Goal: Transaction & Acquisition: Book appointment/travel/reservation

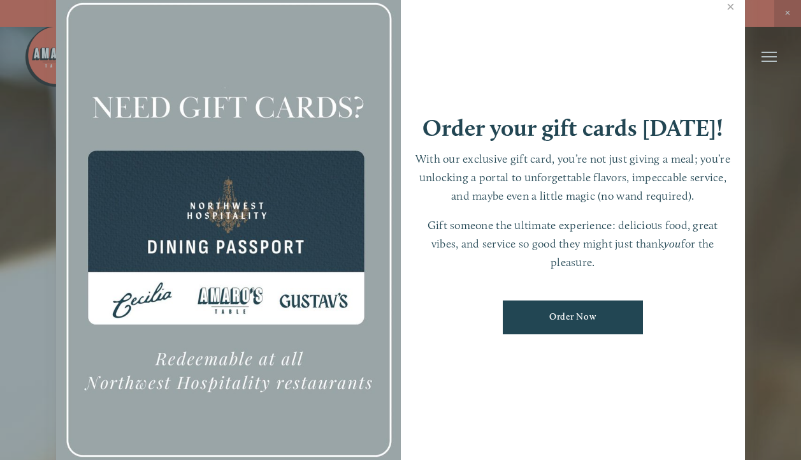
click at [781, 13] on div at bounding box center [400, 230] width 801 height 460
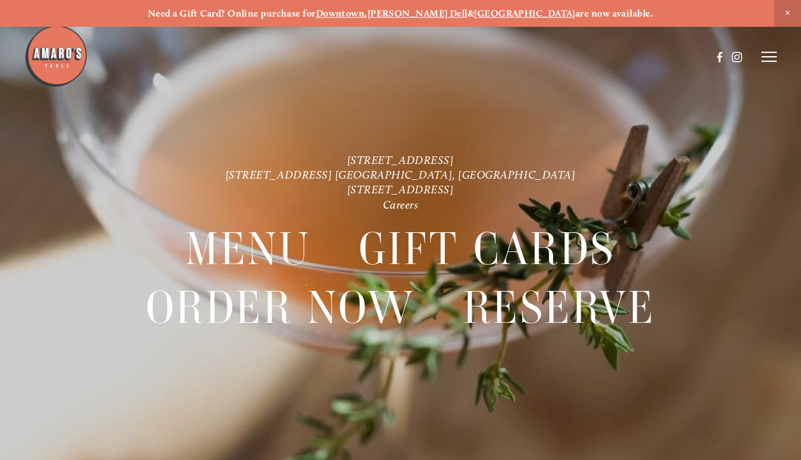
click at [511, 310] on span "Reserve" at bounding box center [559, 308] width 192 height 58
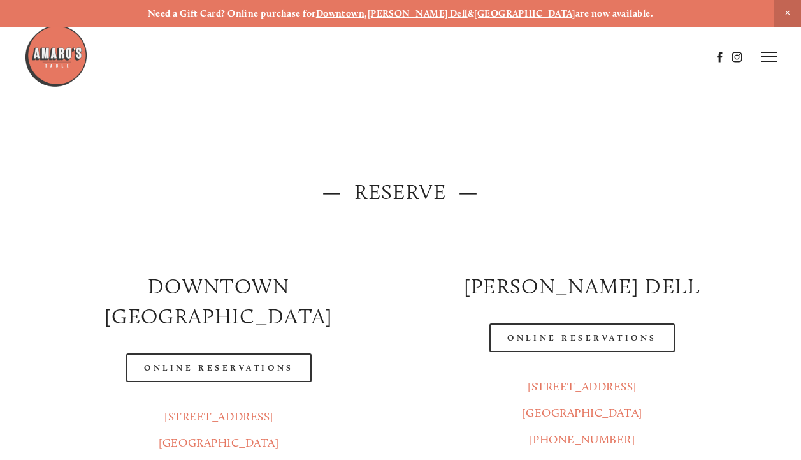
click at [617, 338] on link "Online Reservations" at bounding box center [581, 337] width 185 height 29
